Goal: Subscribe to service/newsletter

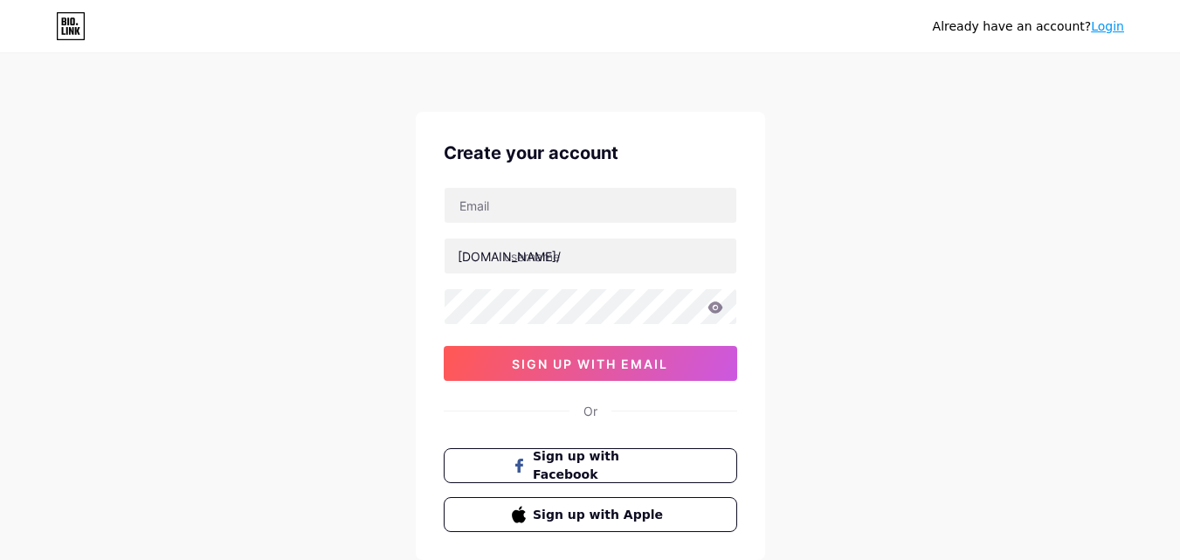
type input "[EMAIL_ADDRESS][DOMAIN_NAME]"
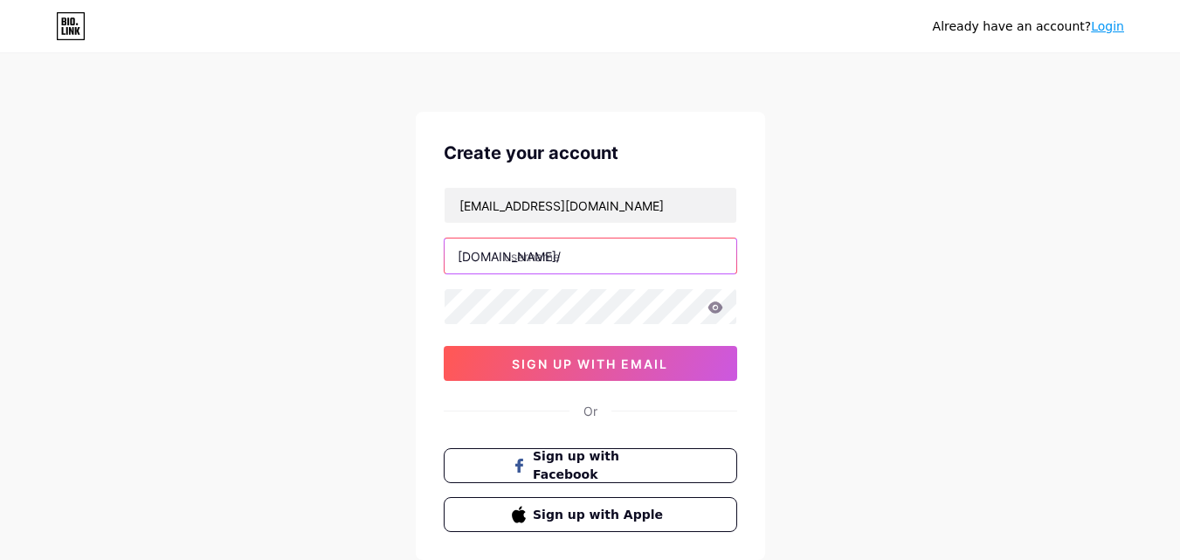
click at [604, 253] on input "text" at bounding box center [591, 256] width 292 height 35
paste input "gearhubrepair"
click at [508, 328] on div "gearhubrepairseo@gmail.com bio.link/ gearhubrepair 0cAFcWeA7cQUtNVQShWguEXqjxA3…" at bounding box center [591, 284] width 294 height 194
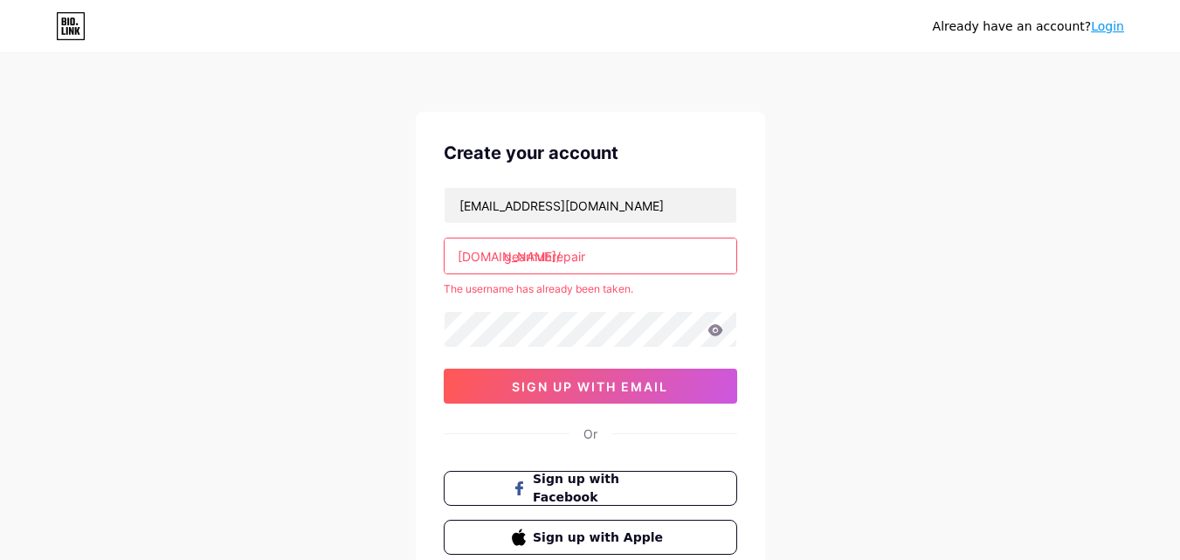
click at [602, 252] on input "gearhubrepair" at bounding box center [591, 256] width 292 height 35
type input "gearhub"
click at [511, 331] on div "gearhubrepairseo@gmail.com bio.link/ gearhub The username has already been take…" at bounding box center [591, 295] width 294 height 217
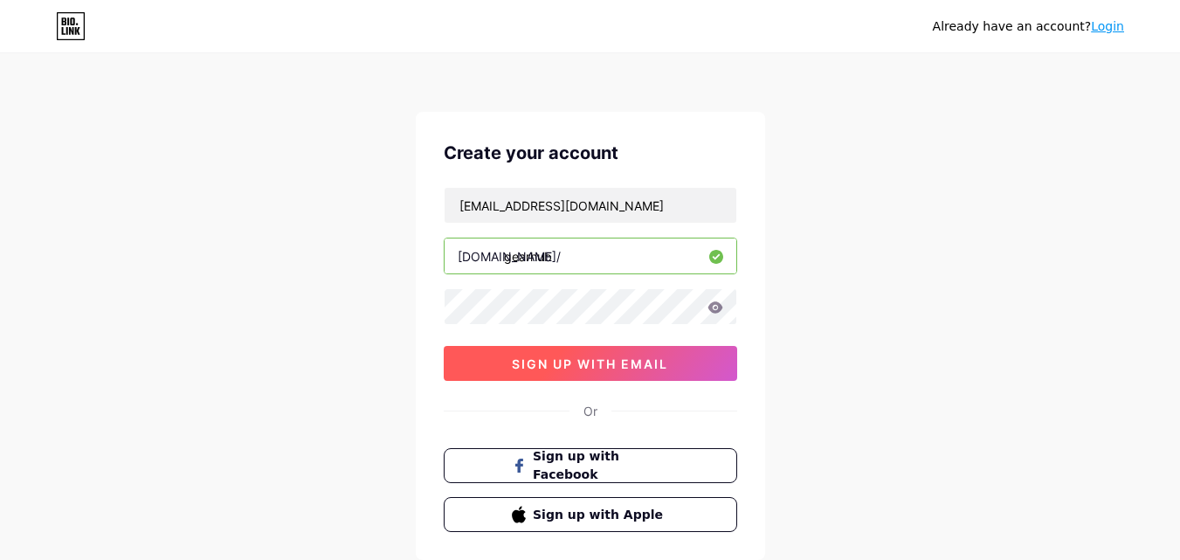
click at [591, 377] on button "sign up with email" at bounding box center [591, 363] width 294 height 35
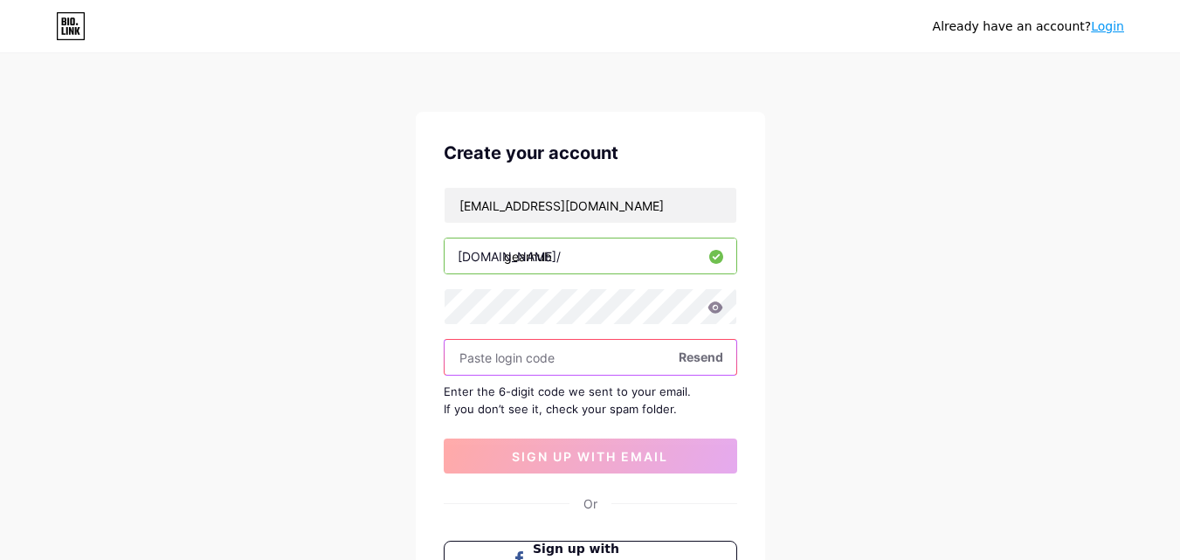
paste input "734913"
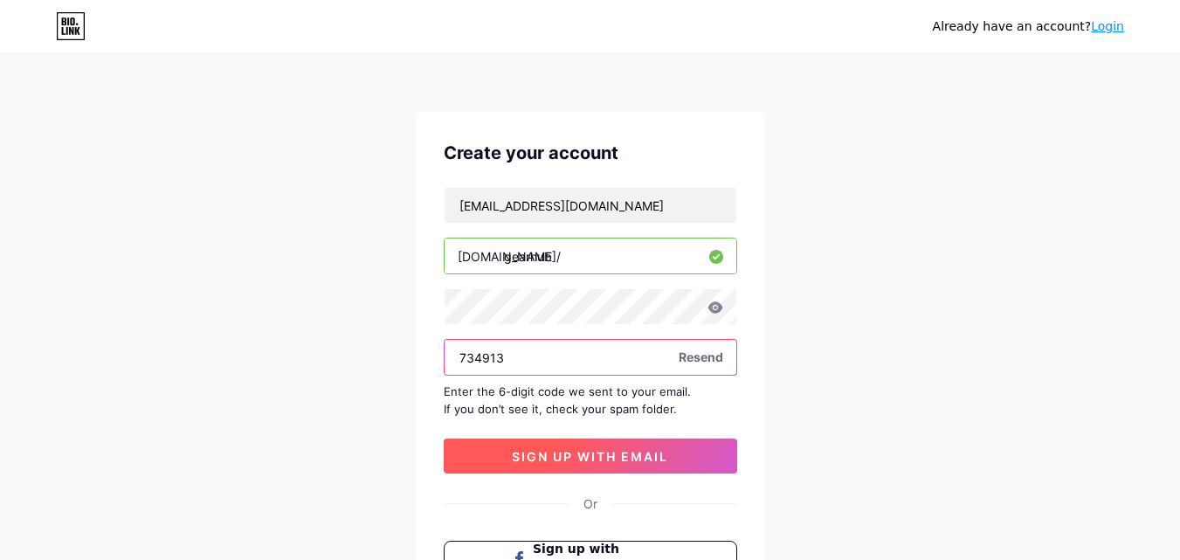
type input "734913"
click at [543, 452] on span "sign up with email" at bounding box center [590, 456] width 156 height 15
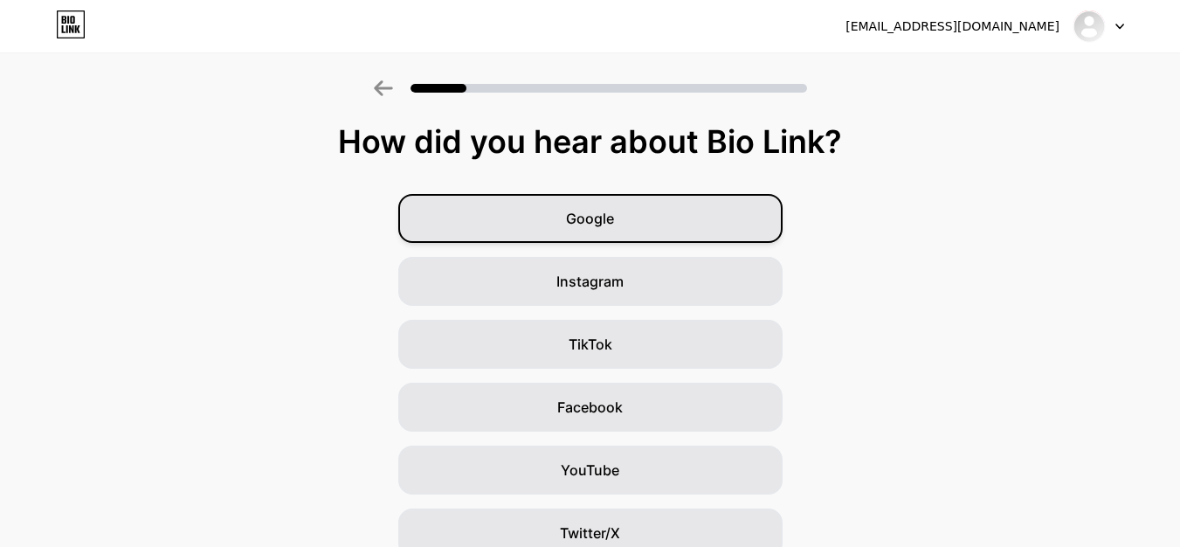
click at [695, 221] on div "Google" at bounding box center [590, 218] width 384 height 49
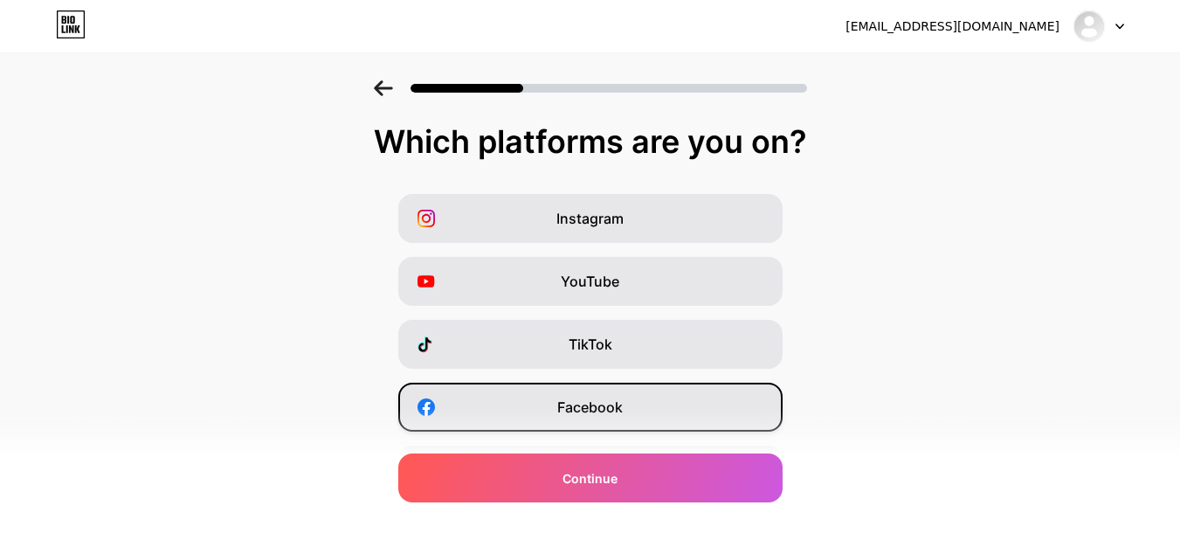
click at [600, 396] on div "Facebook" at bounding box center [590, 407] width 384 height 49
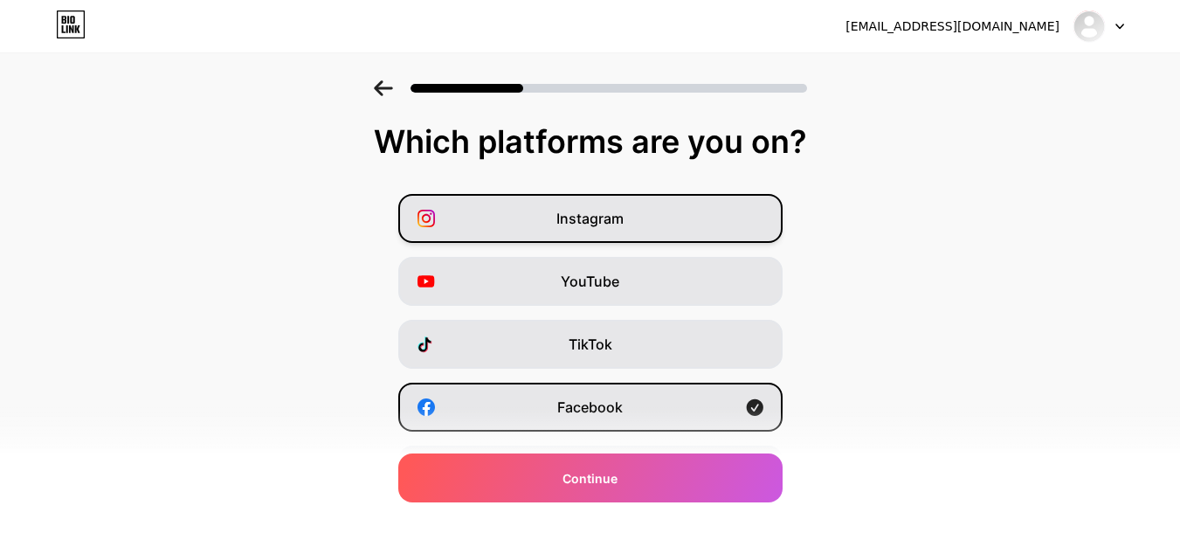
click at [636, 220] on div "Instagram" at bounding box center [590, 218] width 384 height 49
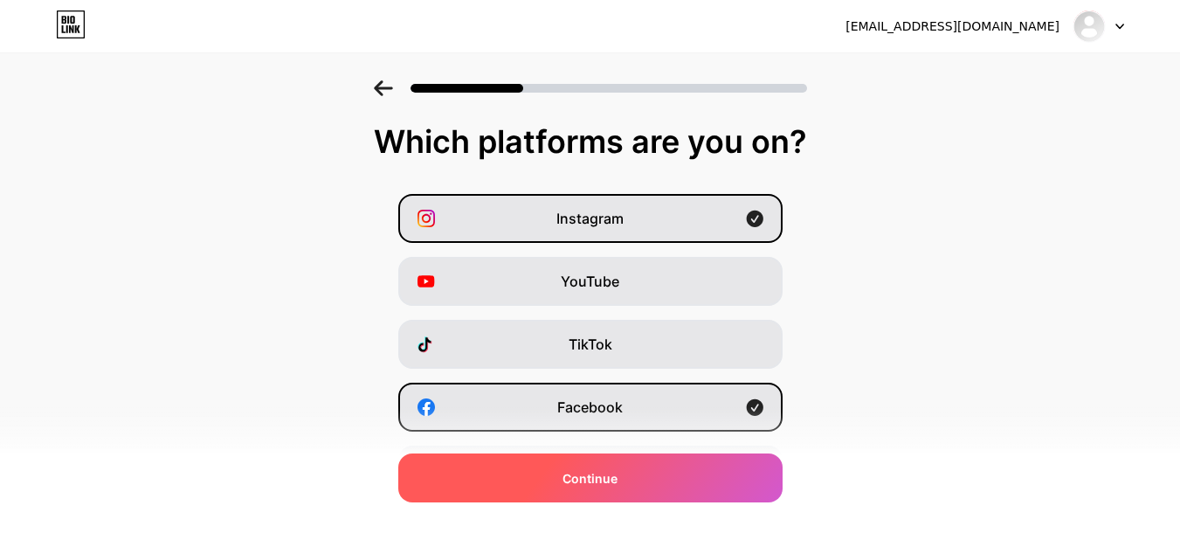
click at [616, 474] on span "Continue" at bounding box center [590, 478] width 55 height 18
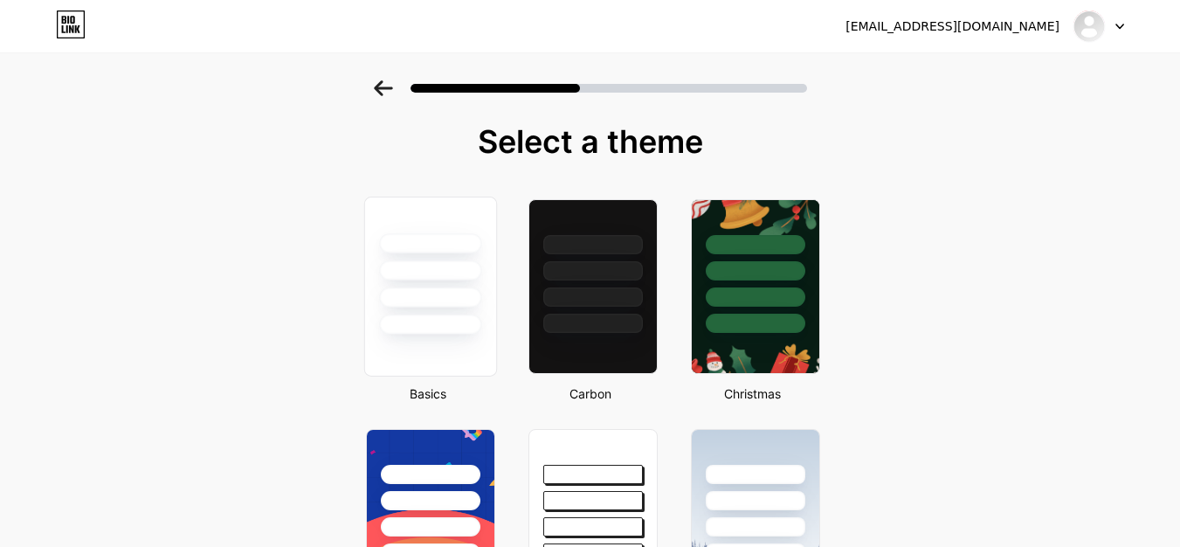
click at [446, 308] on div at bounding box center [429, 265] width 131 height 137
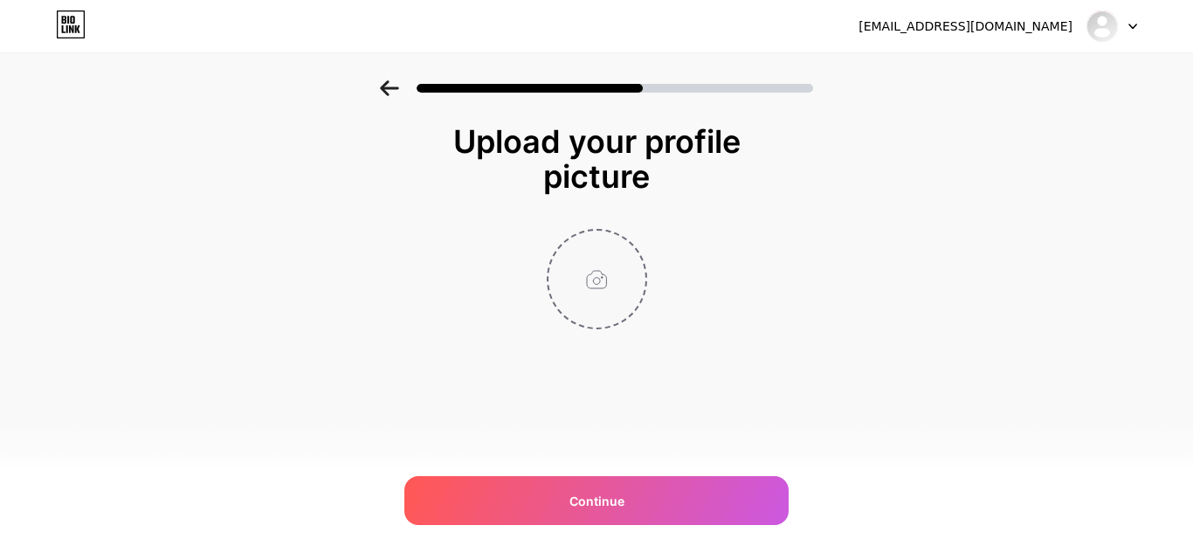
click at [592, 257] on input "file" at bounding box center [597, 279] width 97 height 97
type input "C:\fakepath\gearhubrepair.png"
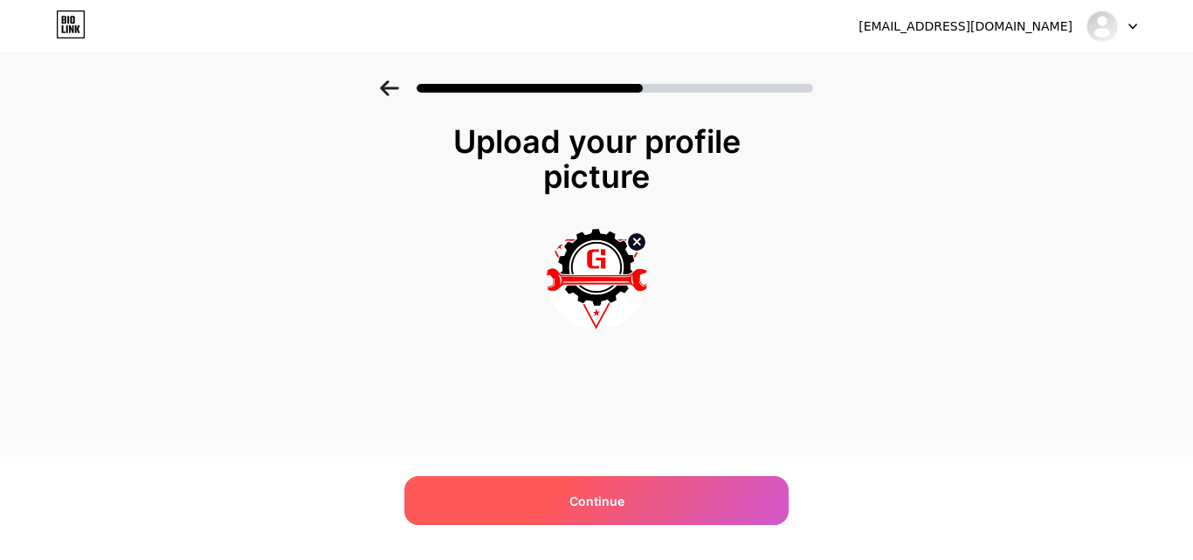
click at [577, 506] on span "Continue" at bounding box center [597, 501] width 55 height 18
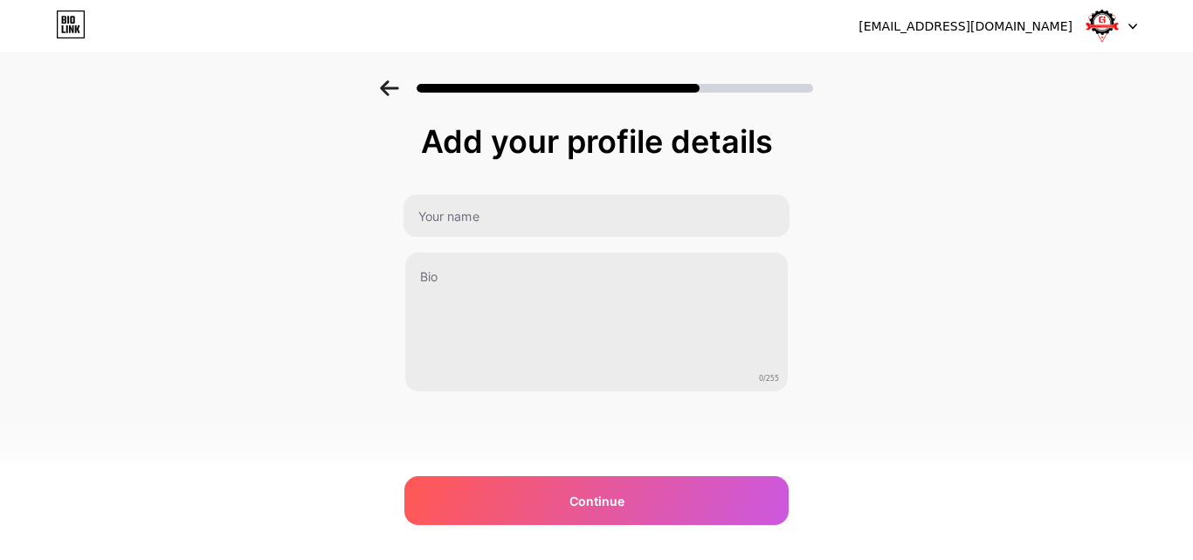
click at [634, 232] on input "text" at bounding box center [597, 216] width 386 height 42
type input "Gear Hub Truck & Trailer Repair Ltd"
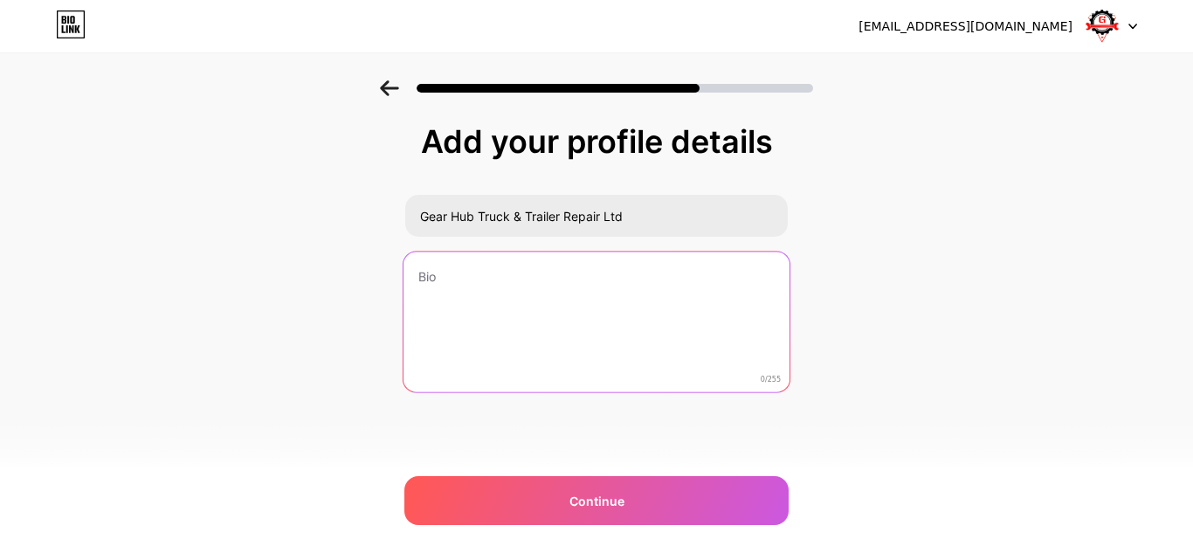
click at [484, 308] on textarea at bounding box center [597, 323] width 386 height 142
paste textarea "Gear Hub offers affordable and reliable truck and trailer repair services in Ed…"
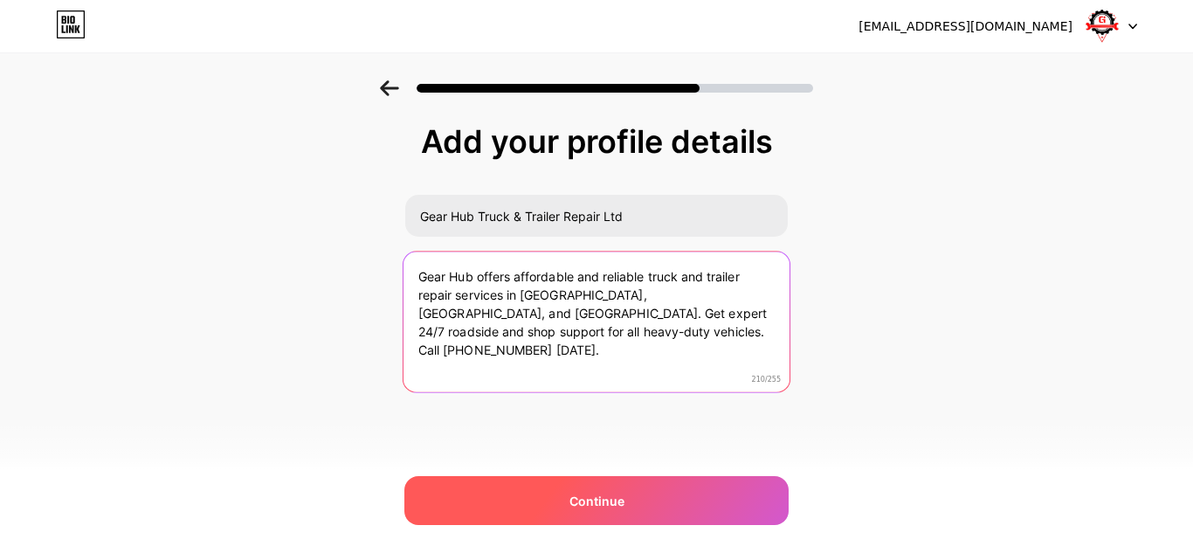
type textarea "Gear Hub offers affordable and reliable truck and trailer repair services in Ed…"
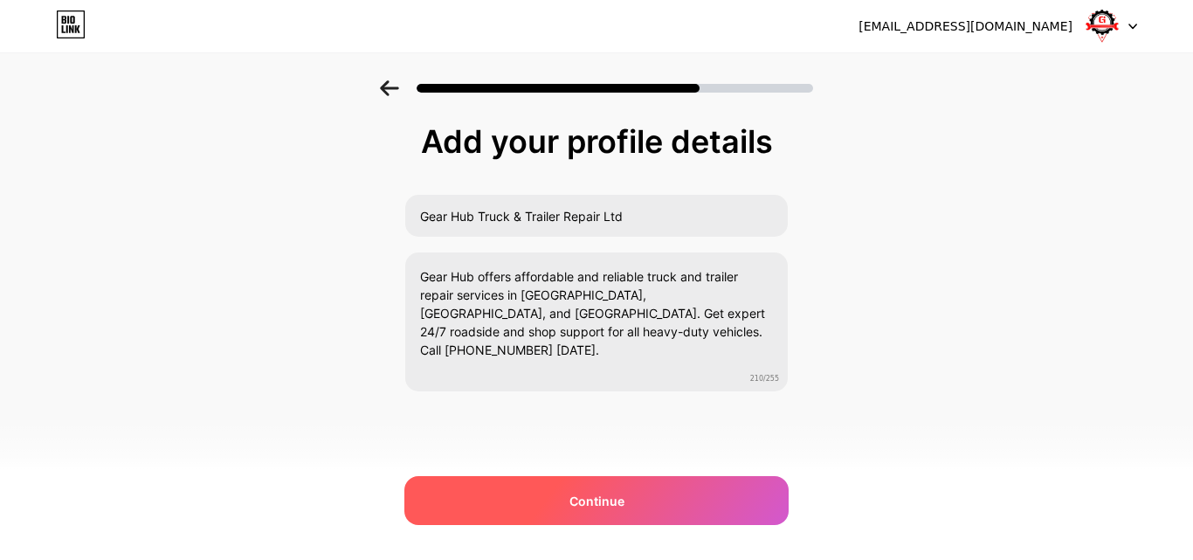
click at [572, 495] on span "Continue" at bounding box center [597, 501] width 55 height 18
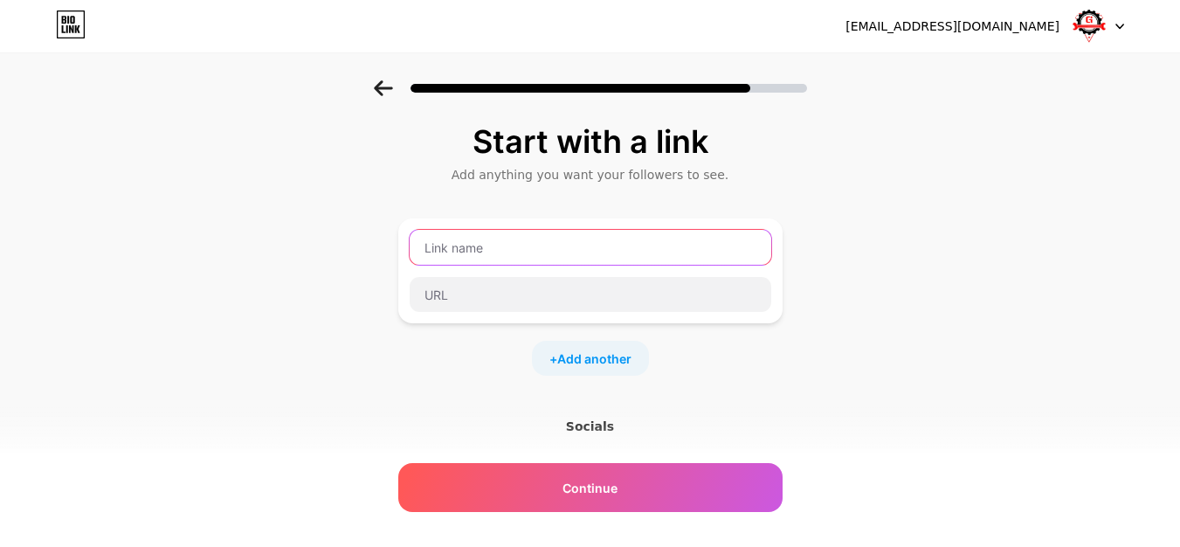
click at [626, 241] on input "text" at bounding box center [591, 247] width 362 height 35
paste input "https://gearhubrepair.com/"
type input "https://gearhubrepair.com/"
click at [515, 314] on div "https://gearhubrepair.com/" at bounding box center [590, 270] width 384 height 105
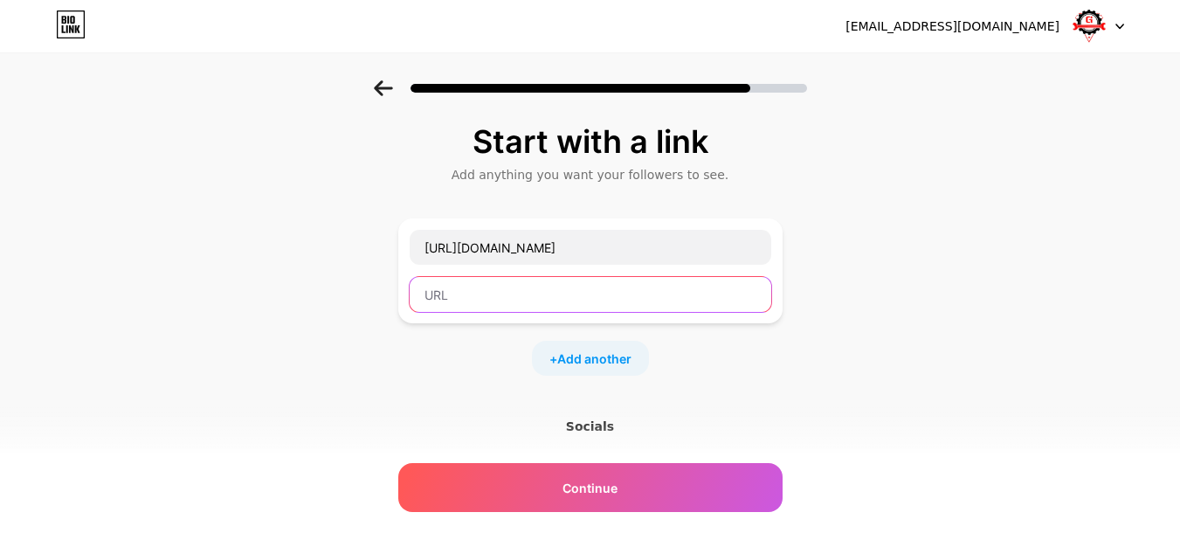
click at [535, 291] on input "text" at bounding box center [591, 294] width 362 height 35
paste input "https://gearhubrepair.com/"
type input "https://gearhubrepair.com/"
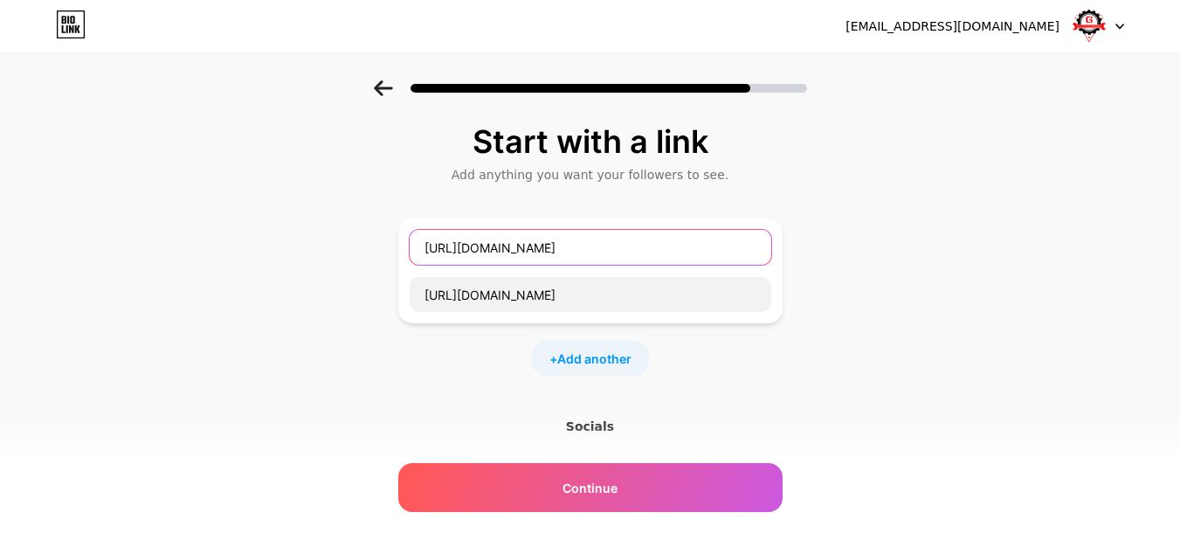
click at [606, 254] on input "https://gearhubrepair.com/" at bounding box center [591, 247] width 362 height 35
paste input "Gear Hub Truck & Trailer Repair Ltd"
type input "Gear Hub Truck & Trailer Repair Ltd"
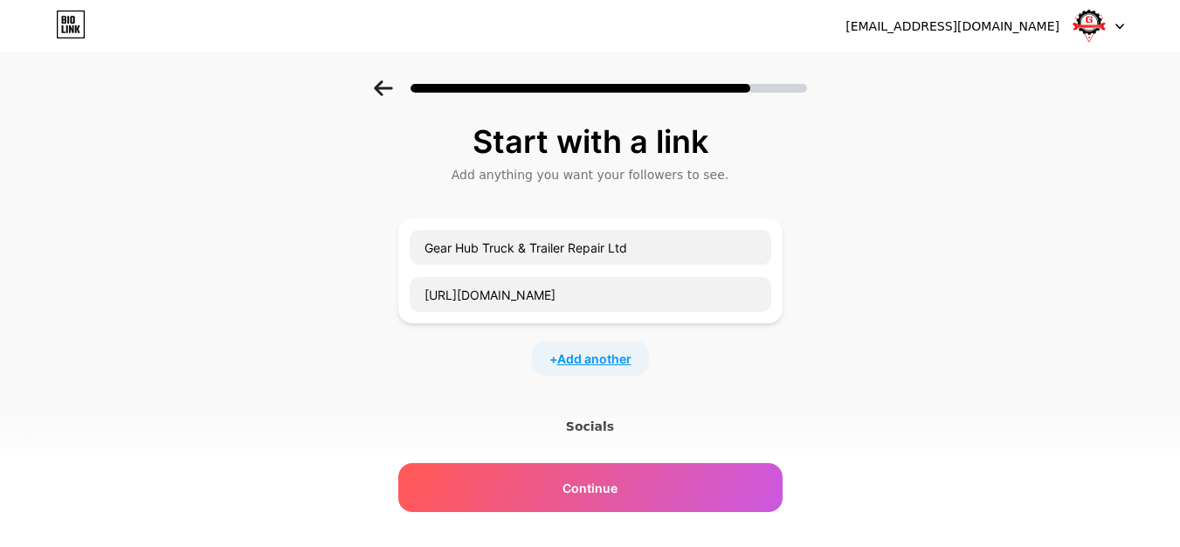
click at [590, 356] on span "Add another" at bounding box center [594, 358] width 74 height 18
click at [519, 379] on input "text" at bounding box center [591, 369] width 362 height 35
click at [473, 413] on input "text" at bounding box center [591, 416] width 362 height 35
paste input "https://www.facebook.com/gearhubrepair"
click at [532, 425] on input "https://www.facebook.com/gearhubrepair" at bounding box center [591, 416] width 362 height 35
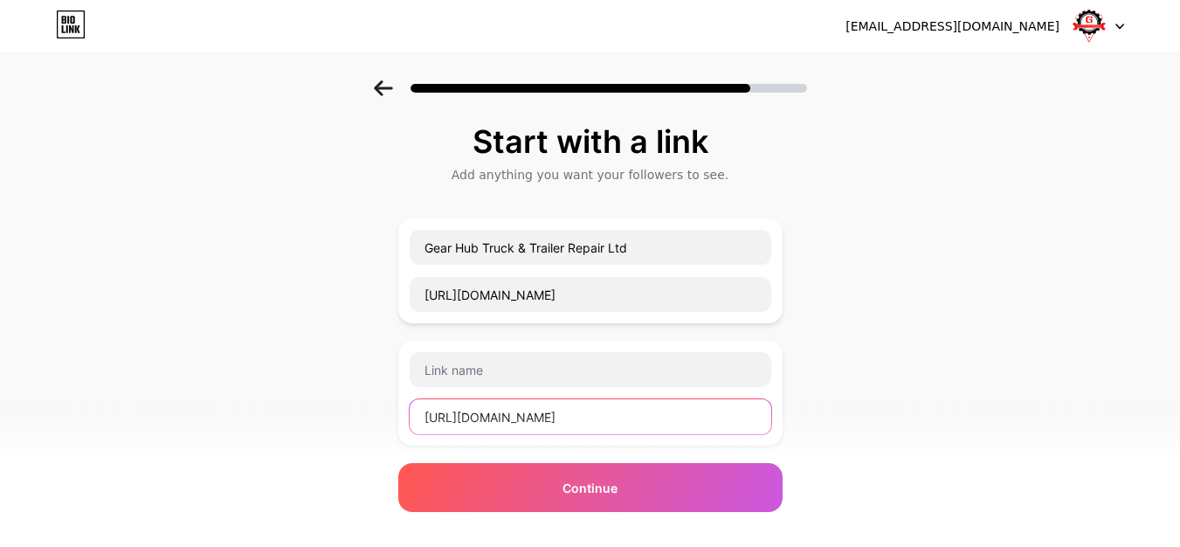
click at [532, 425] on input "https://www.facebook.com/gearhubrepair" at bounding box center [591, 416] width 362 height 35
type input "https://www.facebook.com/gearhubrepair"
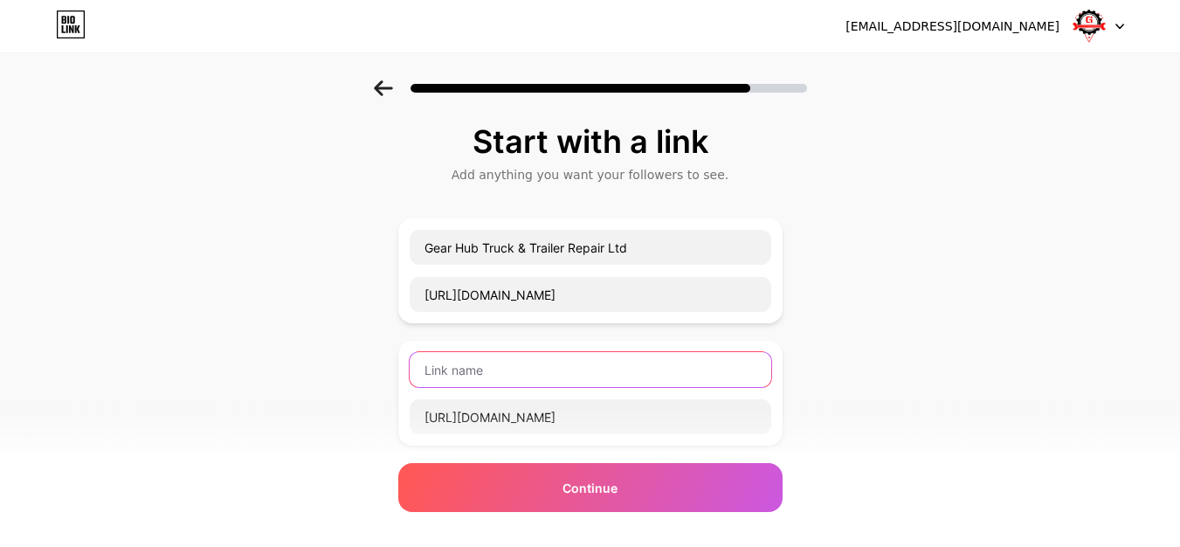
click at [542, 363] on input "text" at bounding box center [591, 369] width 362 height 35
paste input "facebook"
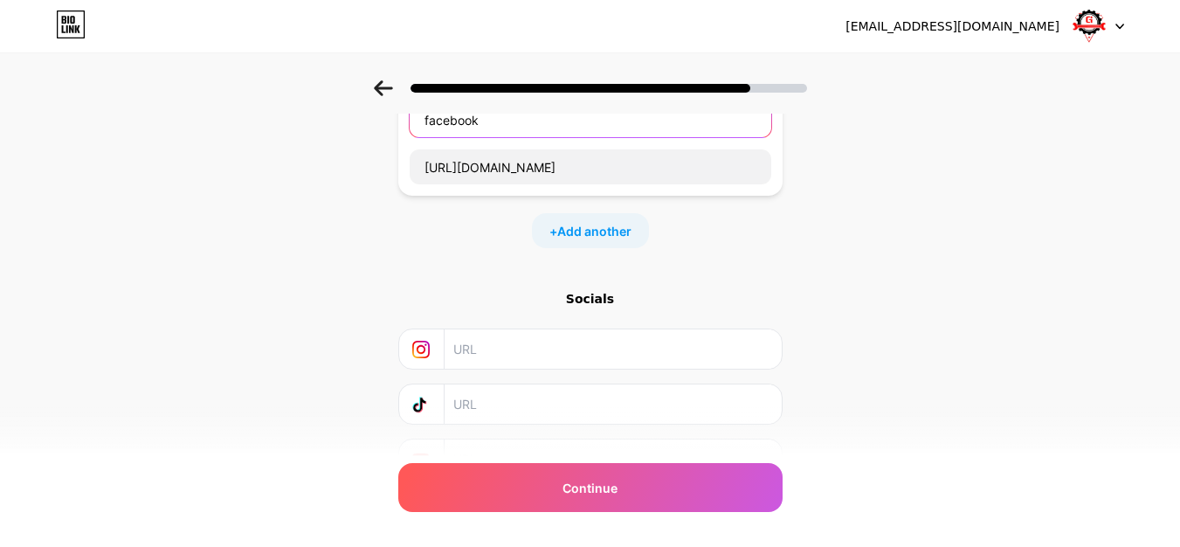
scroll to position [239, 0]
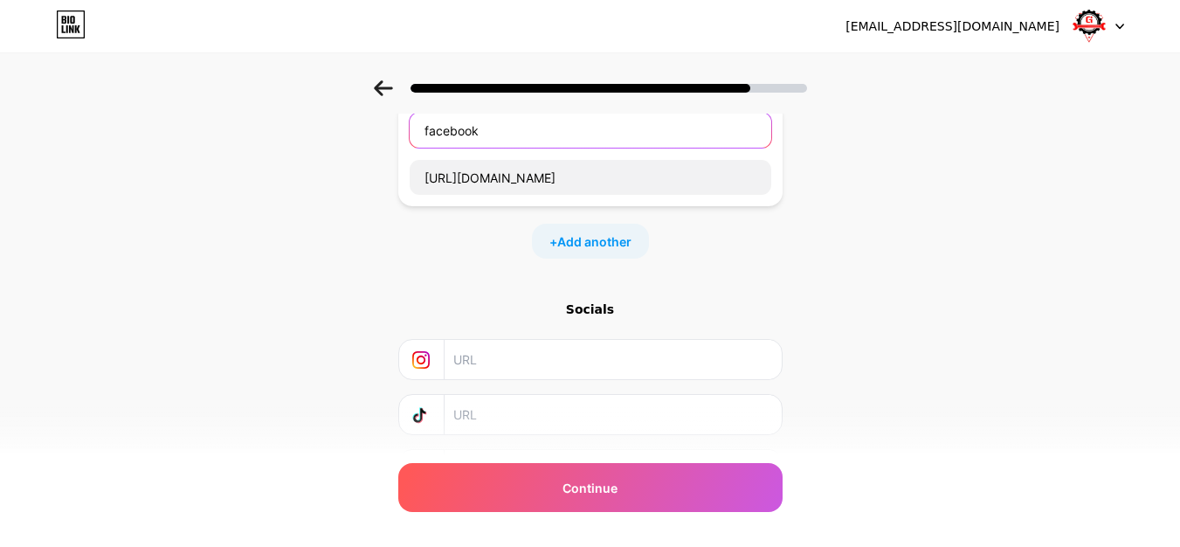
type input "facebook"
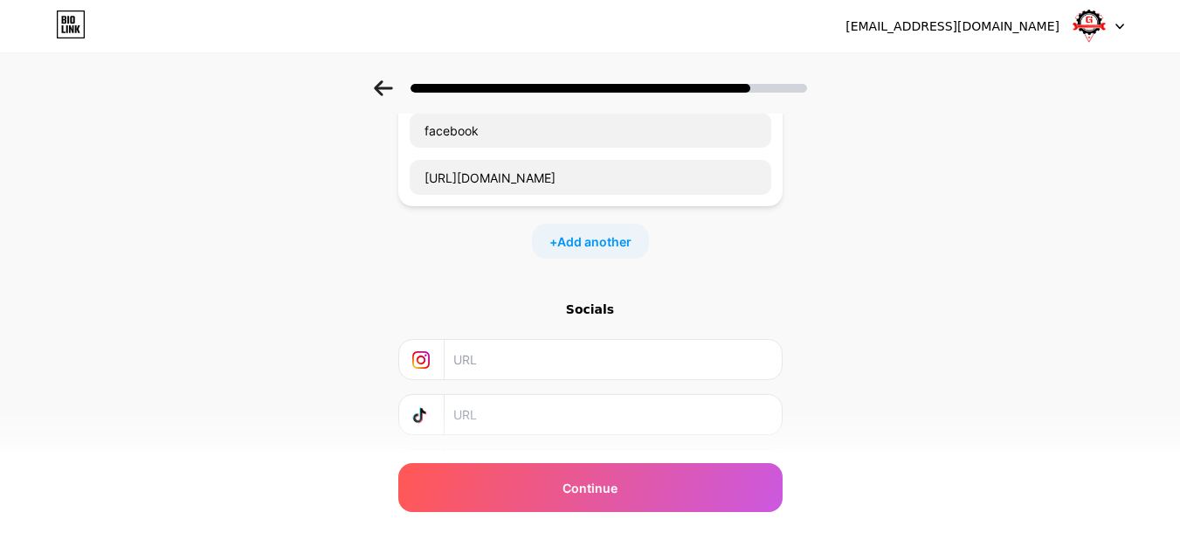
click at [524, 366] on input "text" at bounding box center [611, 359] width 317 height 39
paste input "https://www.instagram.com/gearhubrepairnisku/"
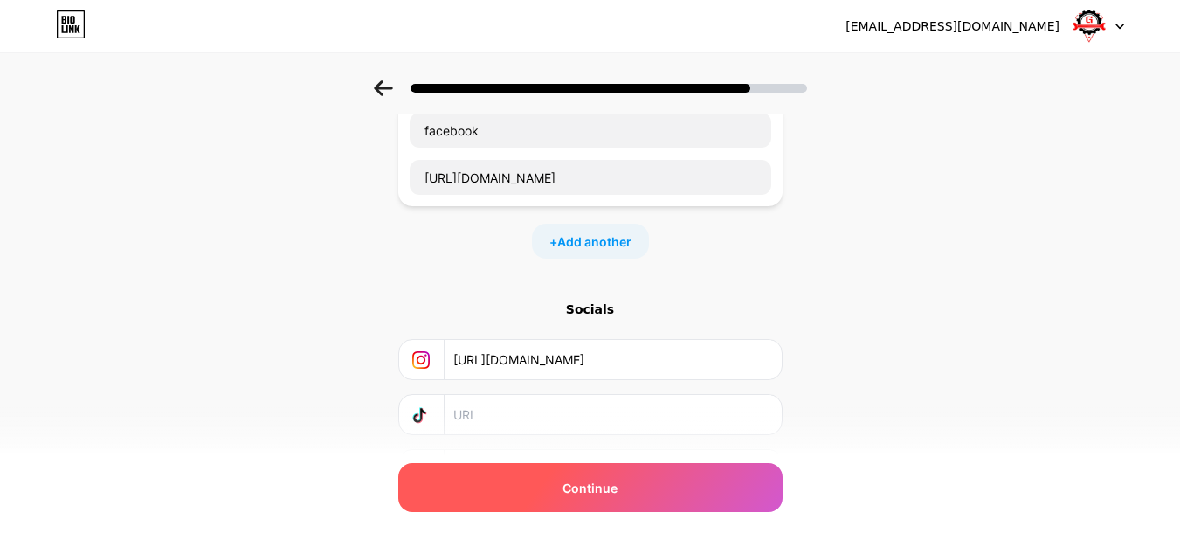
type input "https://www.instagram.com/gearhubrepairnisku/"
click at [590, 486] on span "Continue" at bounding box center [590, 488] width 55 height 18
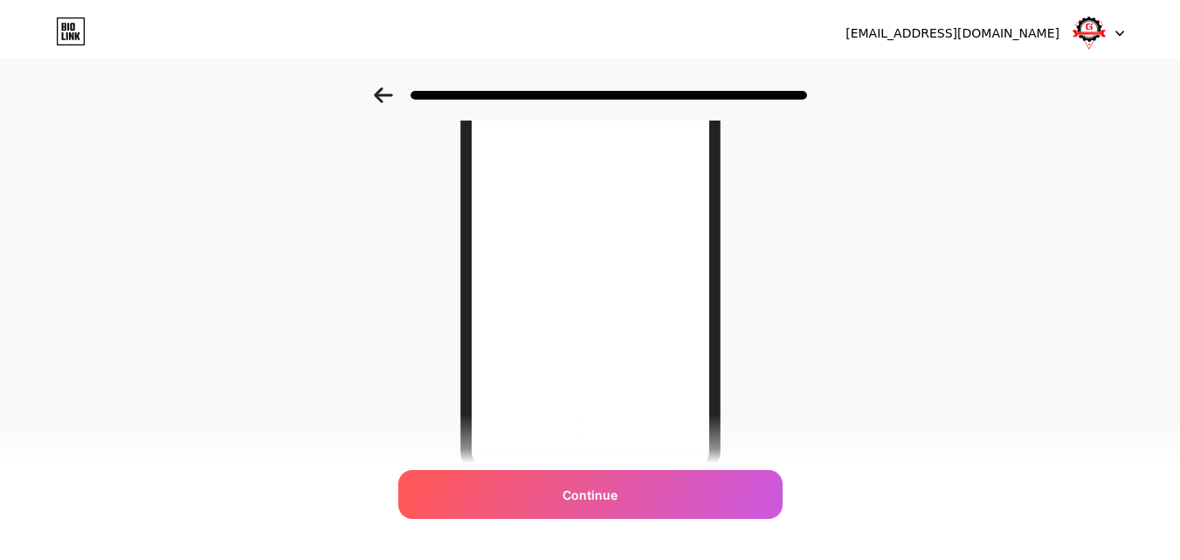
scroll to position [0, 0]
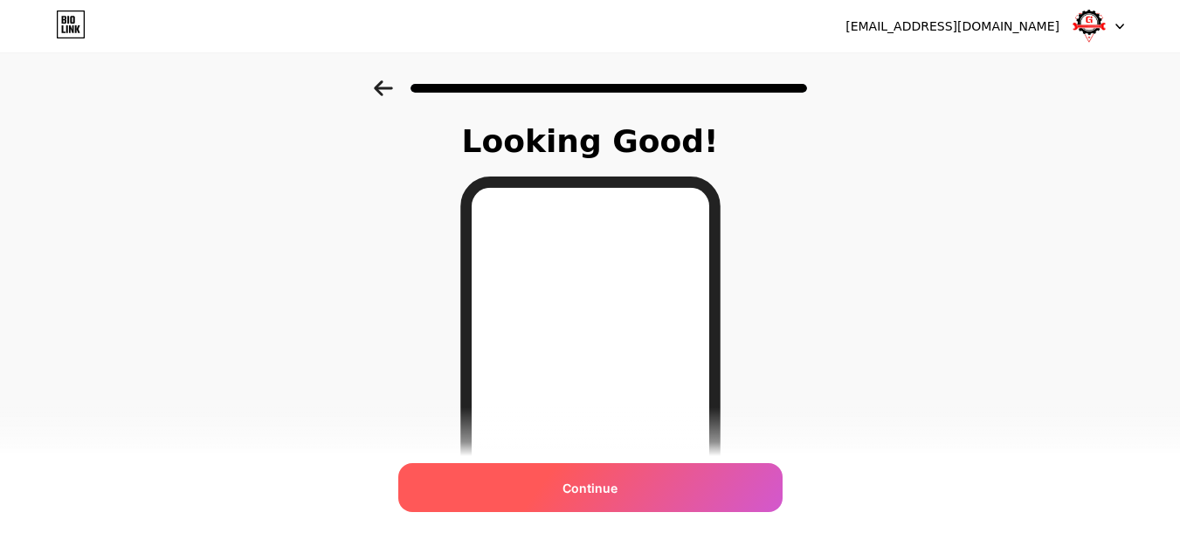
click at [633, 494] on div "Continue" at bounding box center [590, 487] width 384 height 49
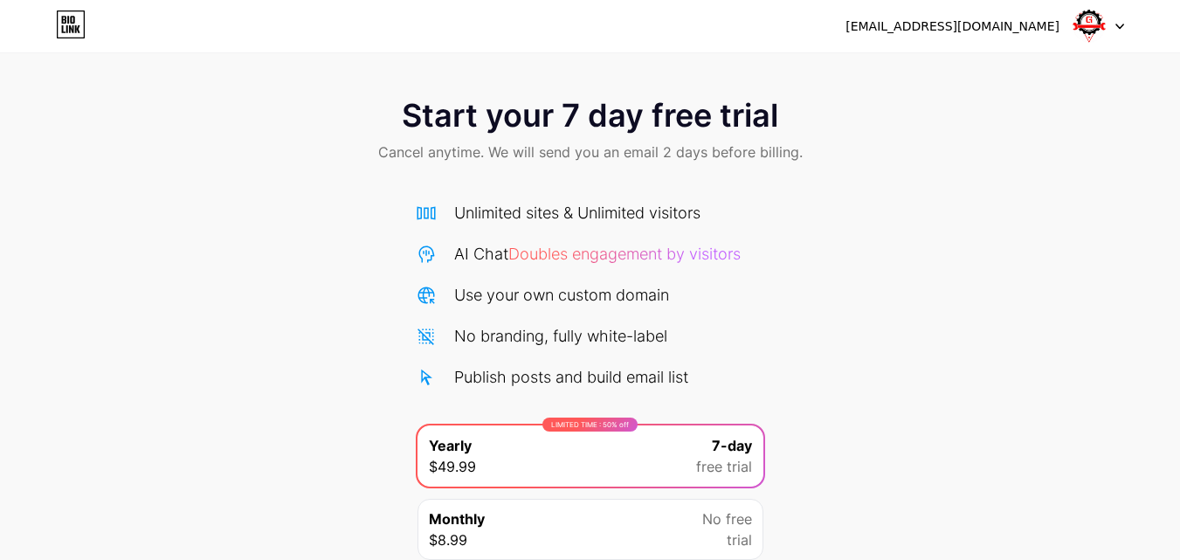
click at [1091, 24] on img at bounding box center [1089, 26] width 33 height 33
click at [79, 30] on icon at bounding box center [77, 29] width 5 height 8
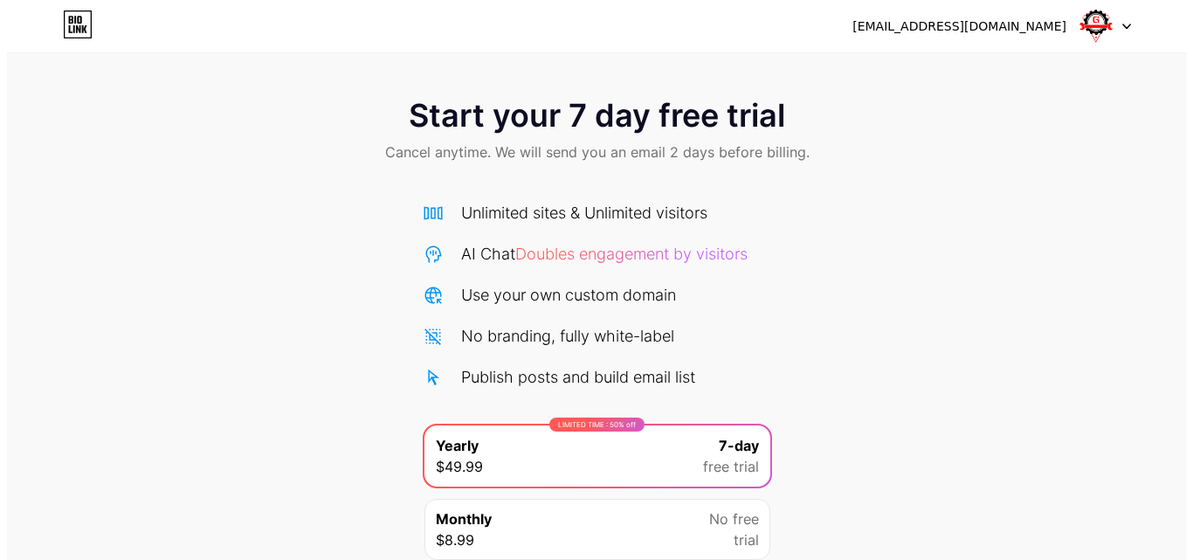
scroll to position [143, 0]
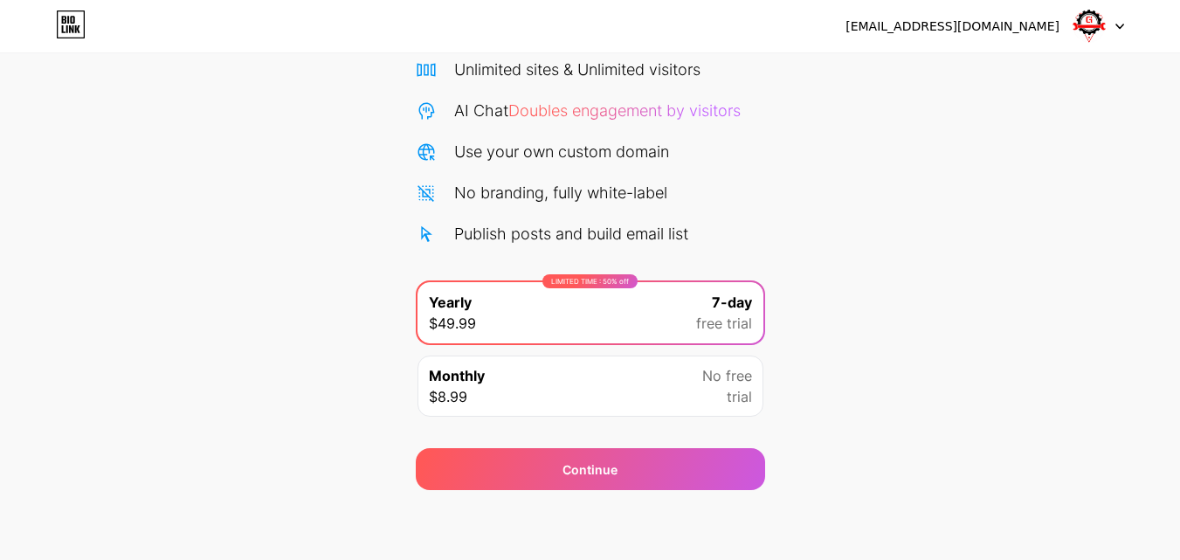
click at [683, 405] on div "Monthly $8.99 No free trial" at bounding box center [591, 386] width 346 height 61
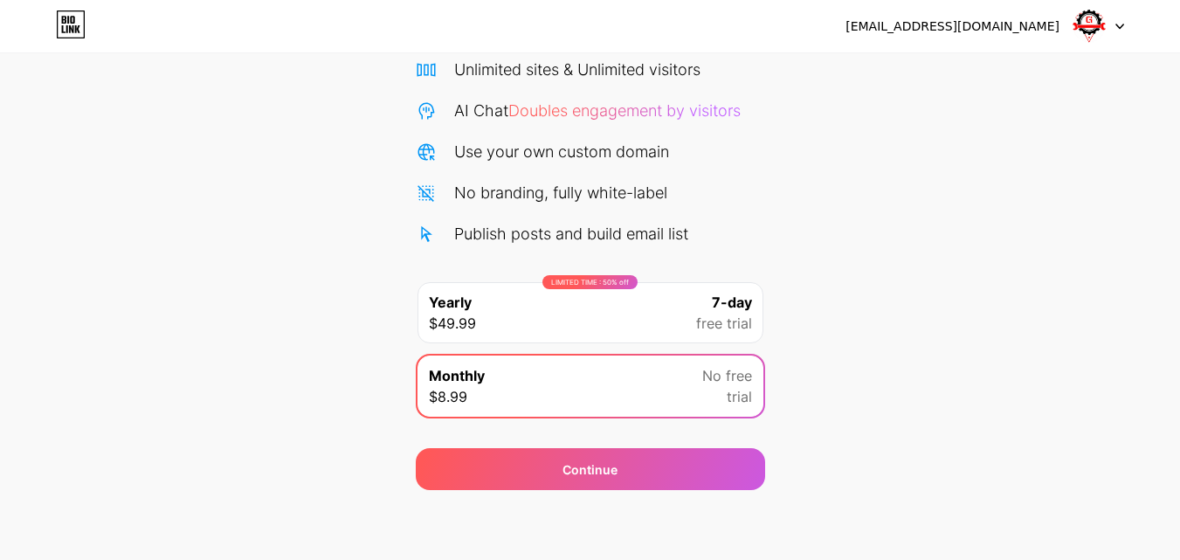
click at [697, 307] on div "7-day free trial" at bounding box center [724, 313] width 56 height 42
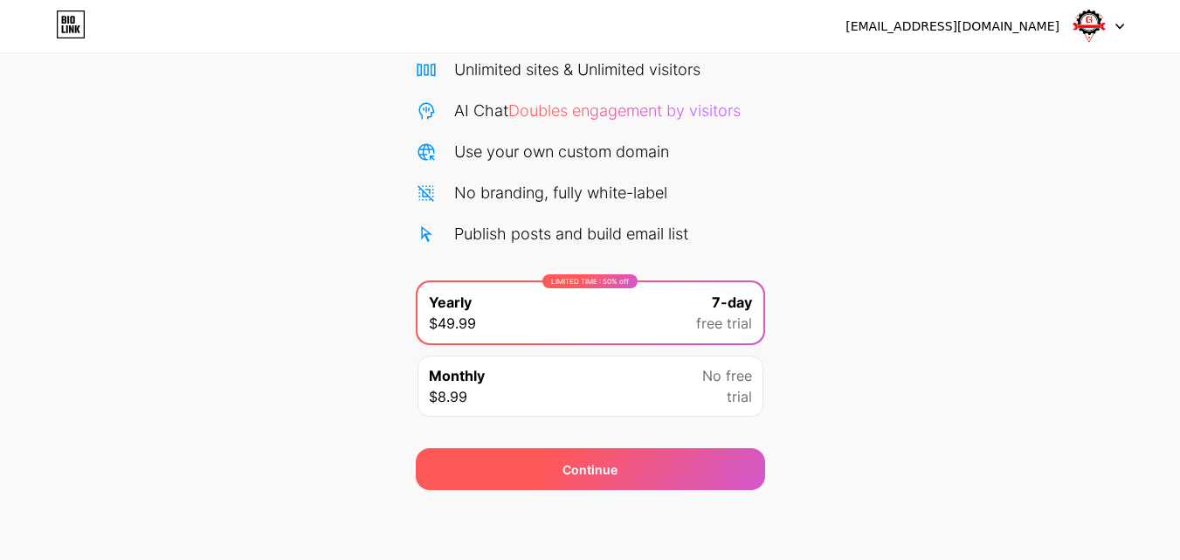
click at [636, 472] on div "Continue" at bounding box center [590, 469] width 349 height 42
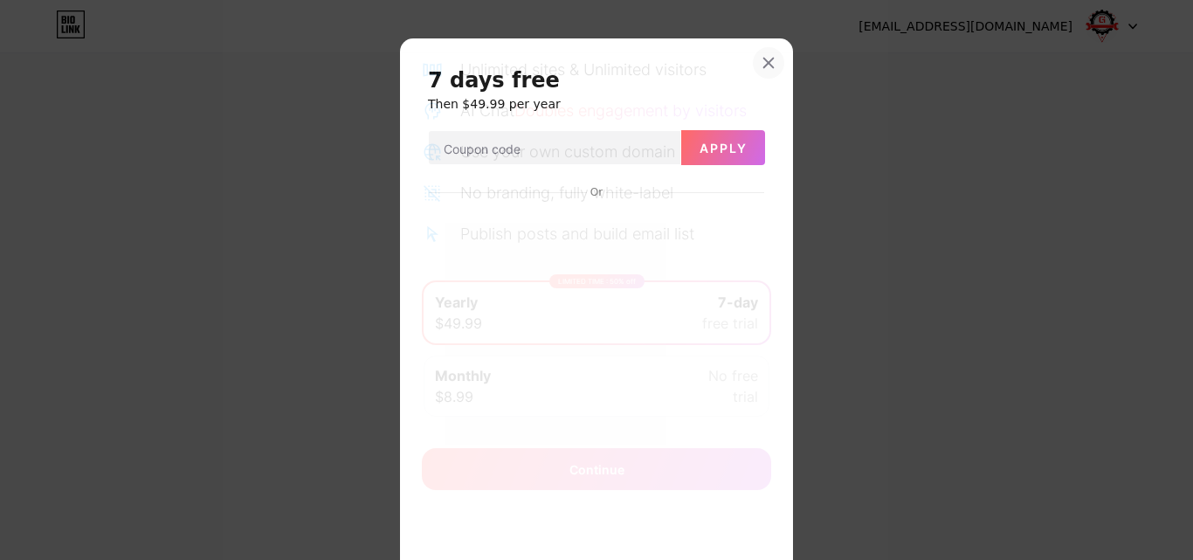
click at [765, 55] on div at bounding box center [768, 62] width 31 height 31
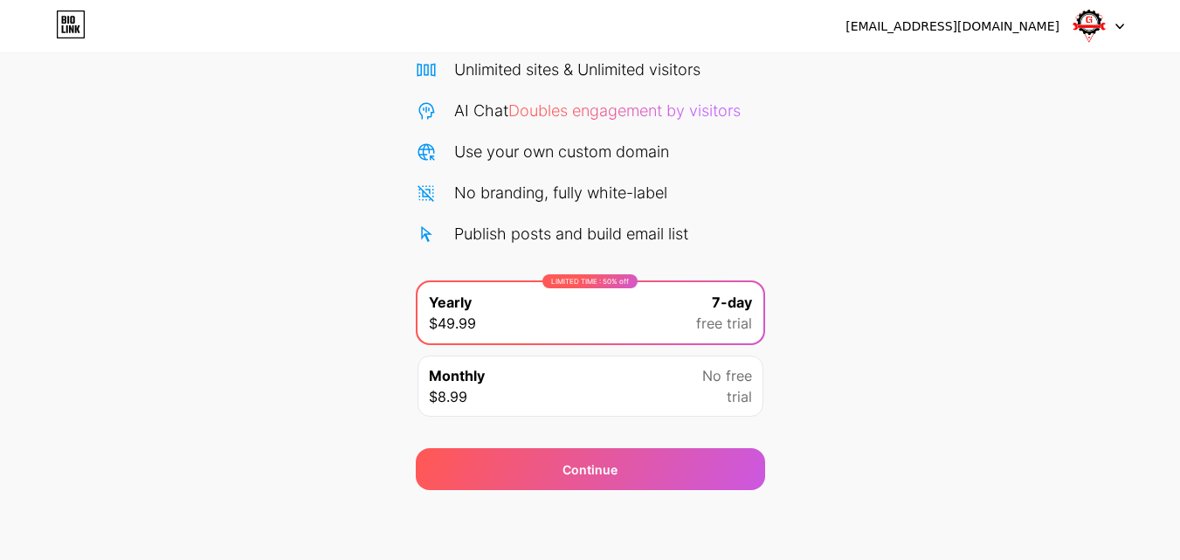
click at [1034, 30] on div "[EMAIL_ADDRESS][DOMAIN_NAME]" at bounding box center [953, 26] width 214 height 18
click at [1111, 21] on div at bounding box center [1099, 25] width 51 height 31
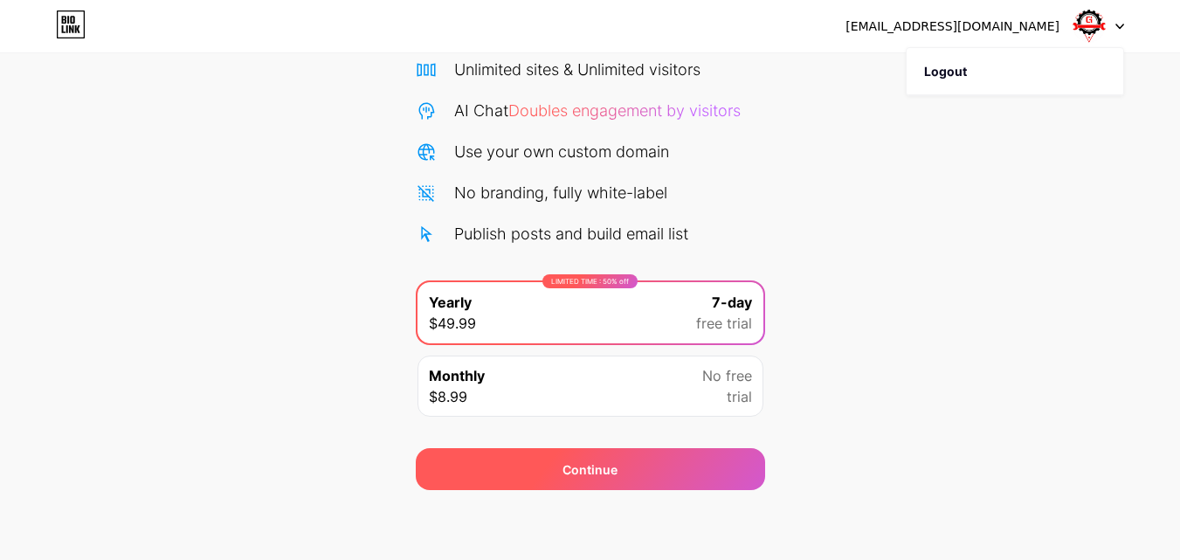
click at [667, 448] on div "Continue" at bounding box center [590, 469] width 349 height 42
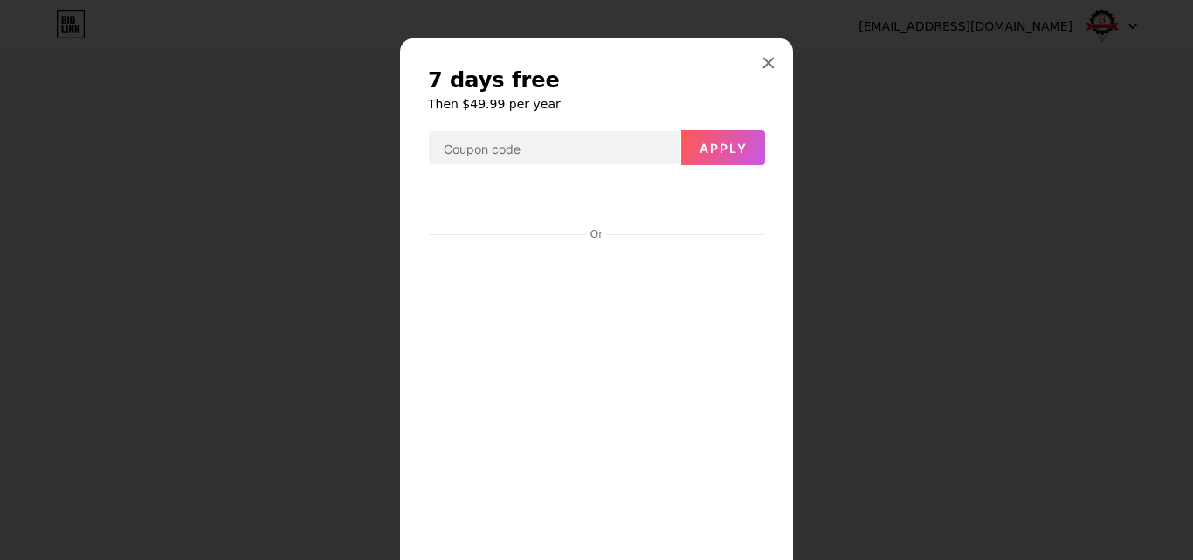
scroll to position [184, 0]
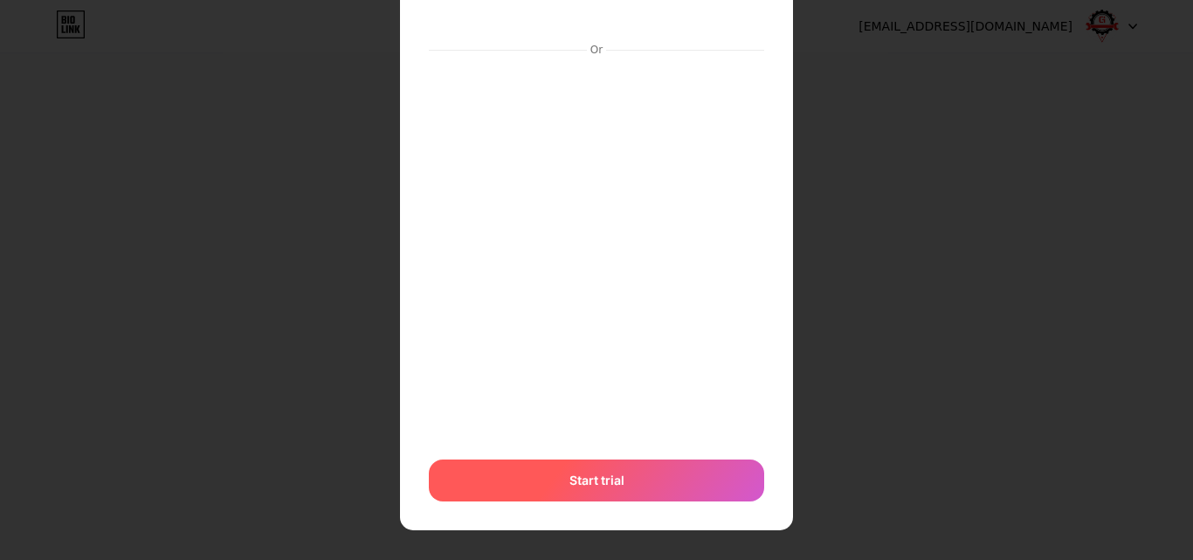
click at [640, 494] on div "Start trial" at bounding box center [596, 481] width 335 height 42
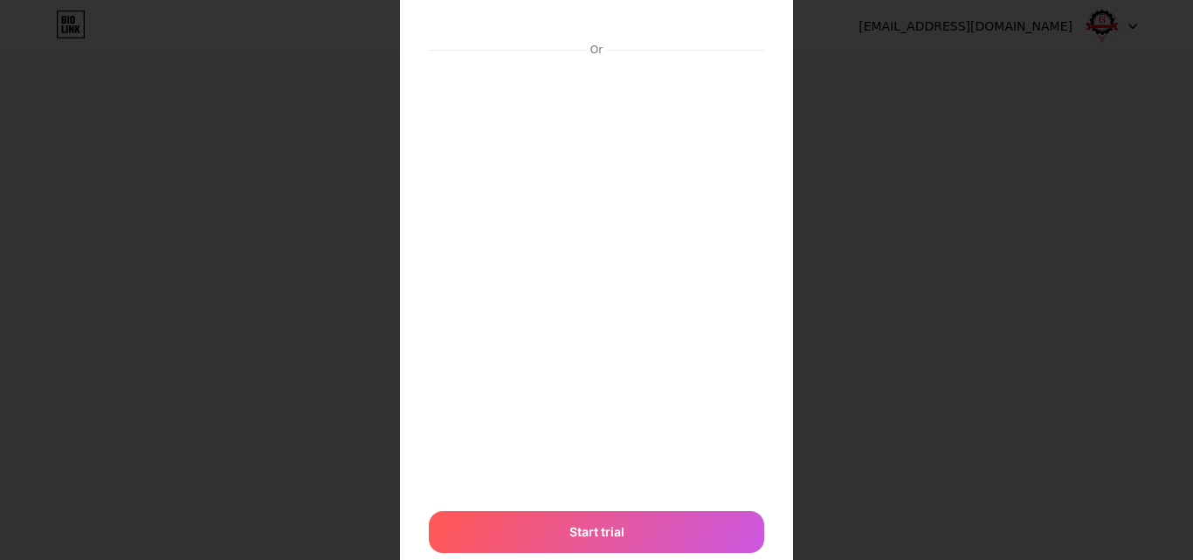
scroll to position [0, 0]
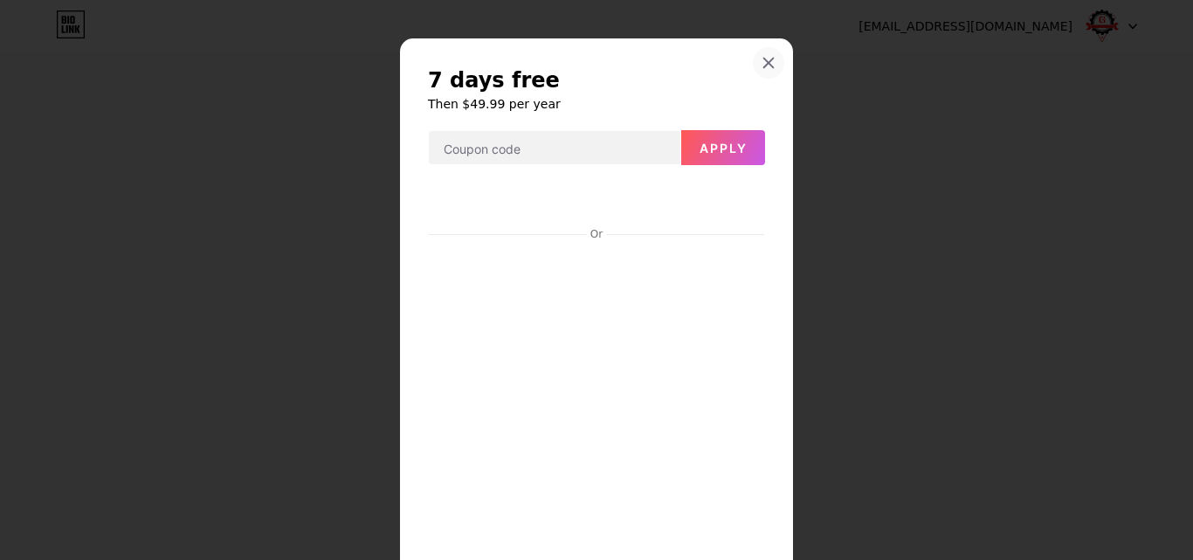
click at [757, 54] on div at bounding box center [768, 62] width 31 height 31
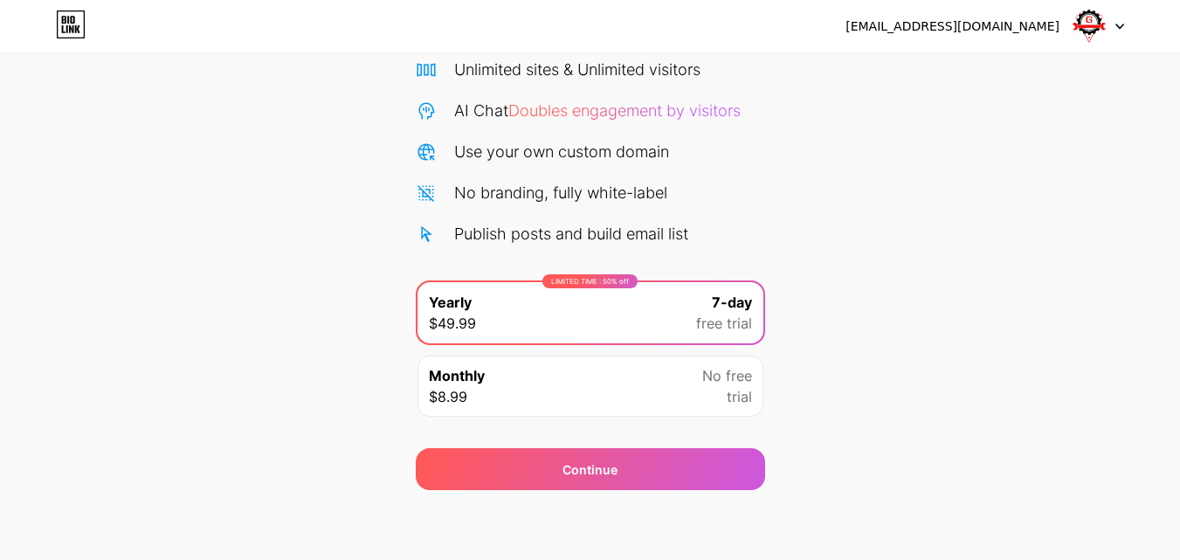
click at [609, 398] on div "Monthly $8.99 No free trial" at bounding box center [591, 386] width 346 height 61
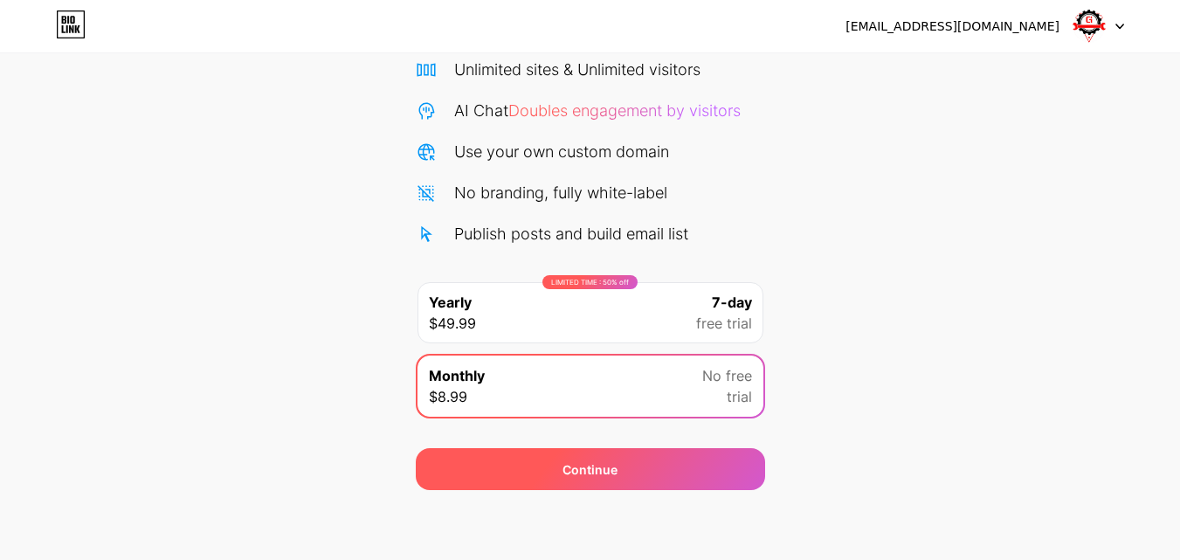
click at [587, 459] on div "Continue" at bounding box center [590, 469] width 349 height 42
